Goal: Task Accomplishment & Management: Use online tool/utility

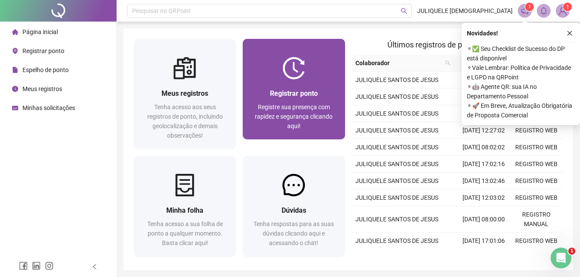
click at [292, 85] on div "Registrar ponto Registre sua presença com rapidez e segurança clicando aqui!" at bounding box center [294, 109] width 102 height 60
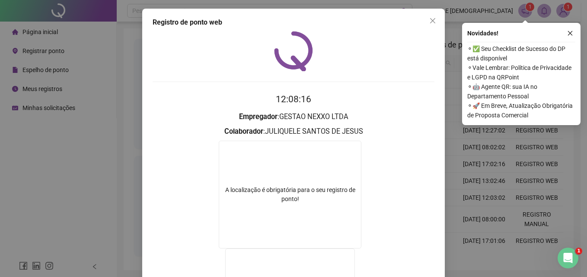
drag, startPoint x: 432, startPoint y: 21, endPoint x: 274, endPoint y: 93, distance: 173.4
click at [432, 21] on icon "close" at bounding box center [432, 20] width 7 height 7
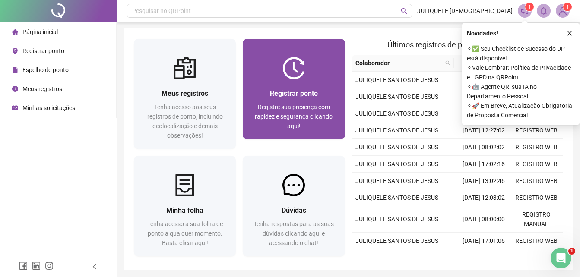
click at [287, 88] on div "Registrar ponto" at bounding box center [293, 93] width 81 height 11
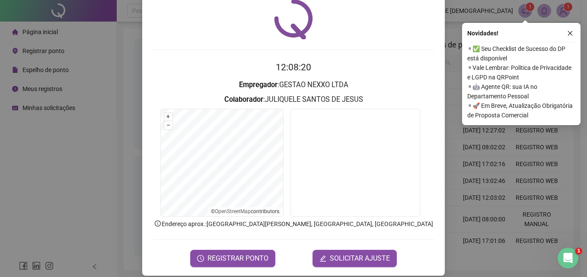
scroll to position [41, 0]
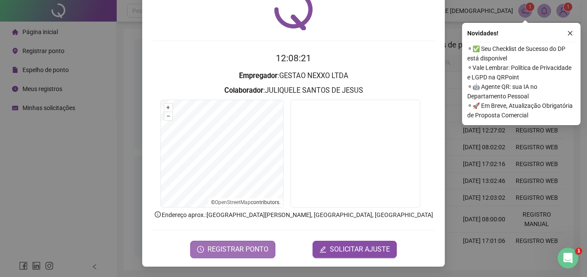
click at [241, 255] on button "REGISTRAR PONTO" at bounding box center [232, 249] width 85 height 17
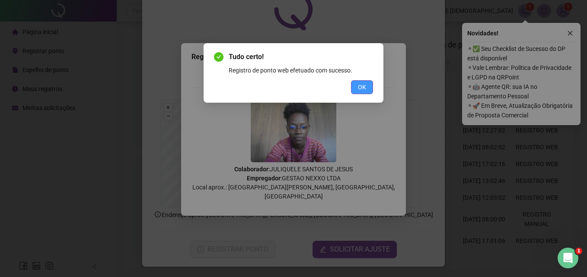
click at [368, 83] on button "OK" at bounding box center [362, 87] width 22 height 14
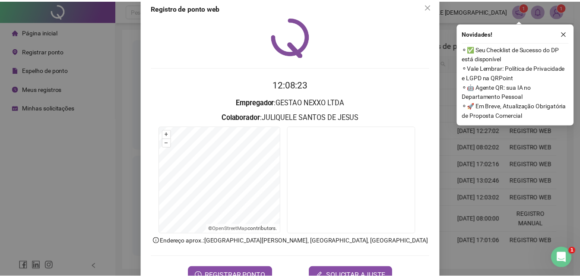
scroll to position [0, 0]
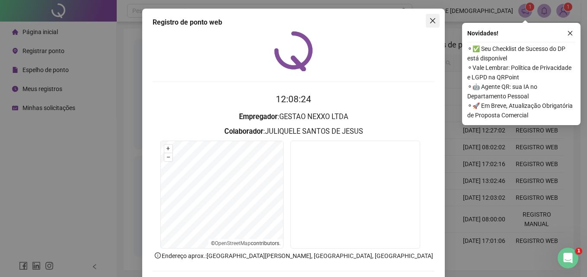
click at [429, 21] on icon "close" at bounding box center [432, 20] width 7 height 7
